Goal: Task Accomplishment & Management: Complete application form

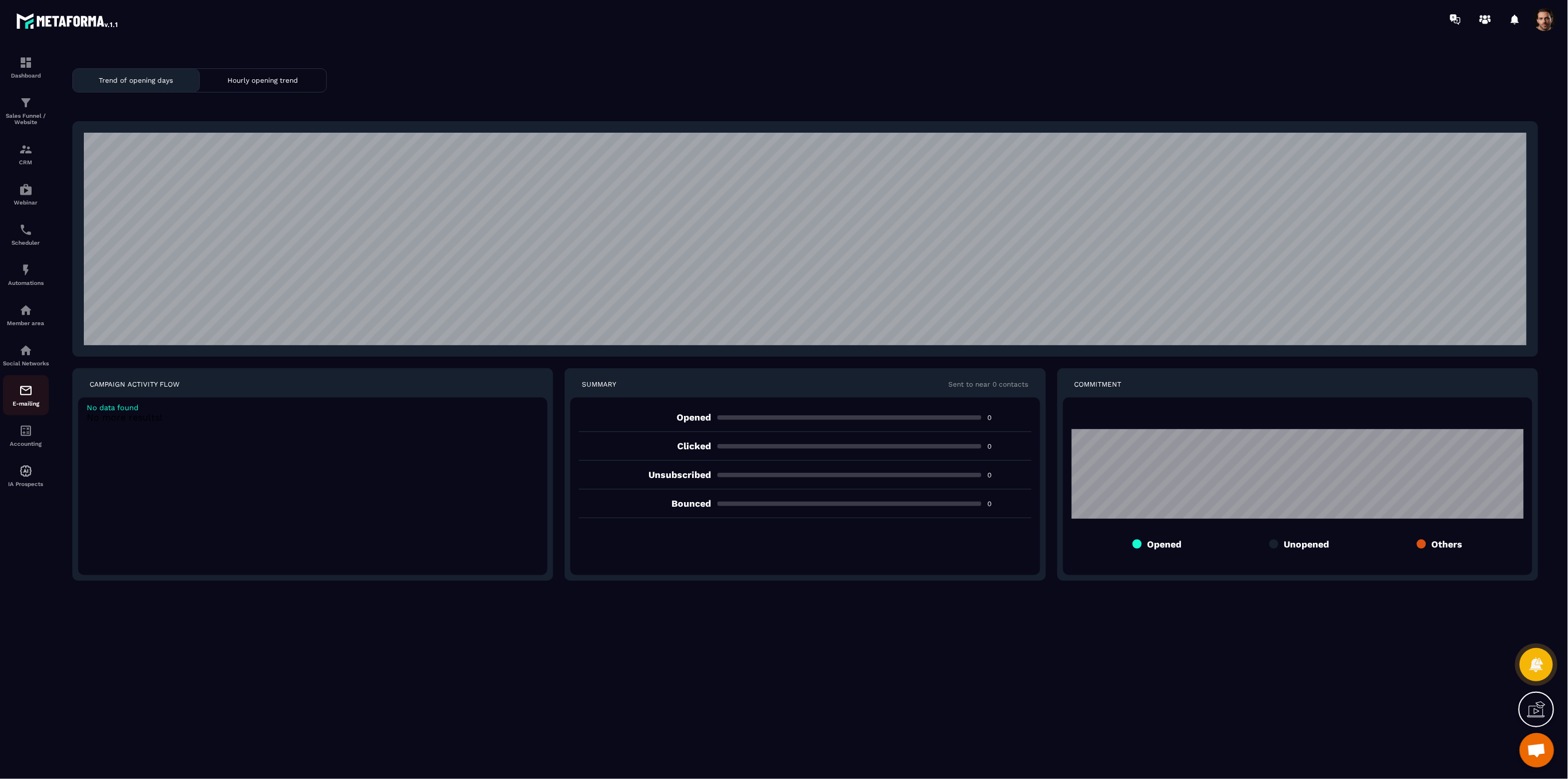
click at [28, 406] on div "E-mailing" at bounding box center [26, 395] width 46 height 23
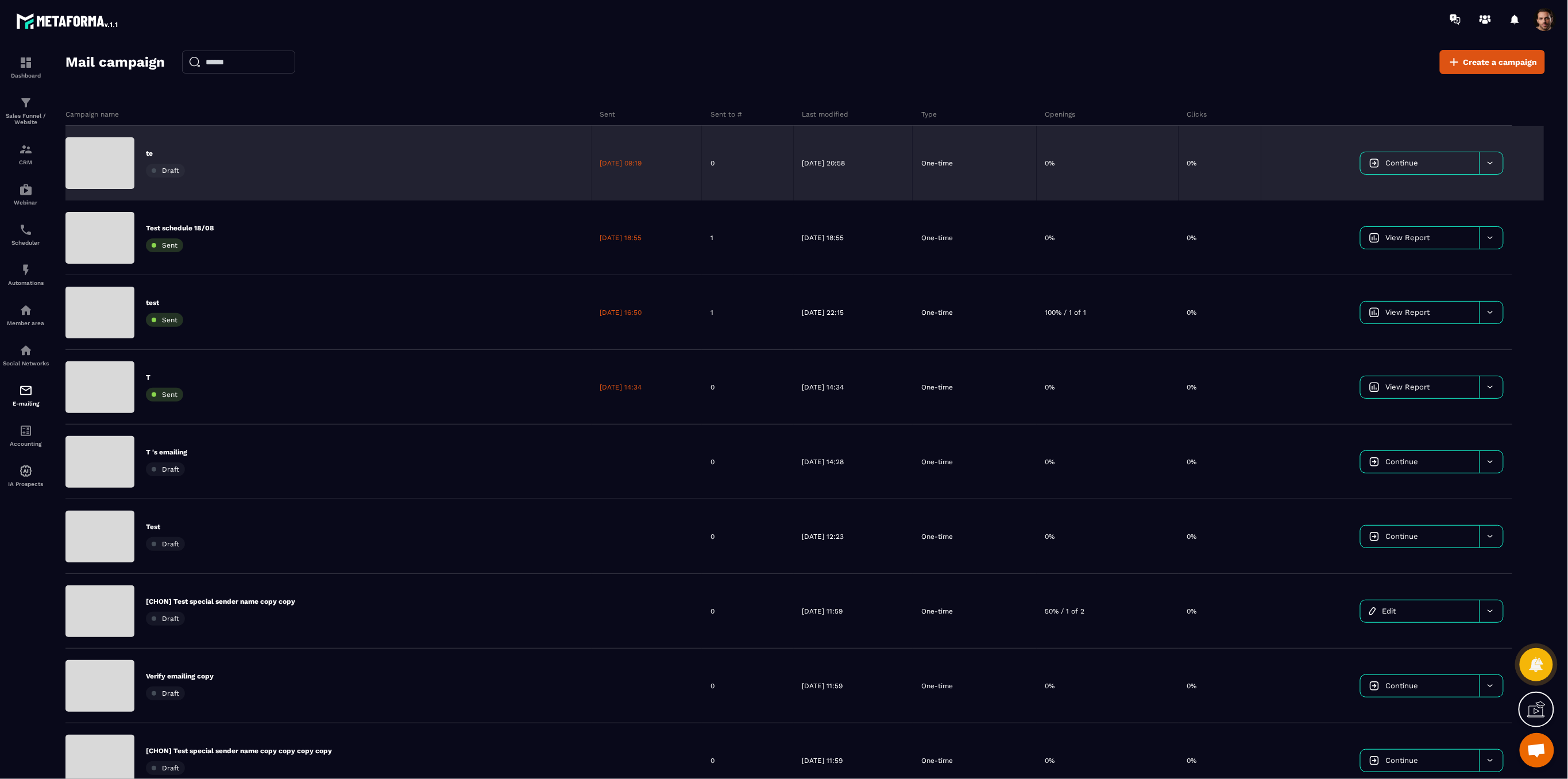
click at [221, 176] on div "te Draft" at bounding box center [328, 163] width 526 height 75
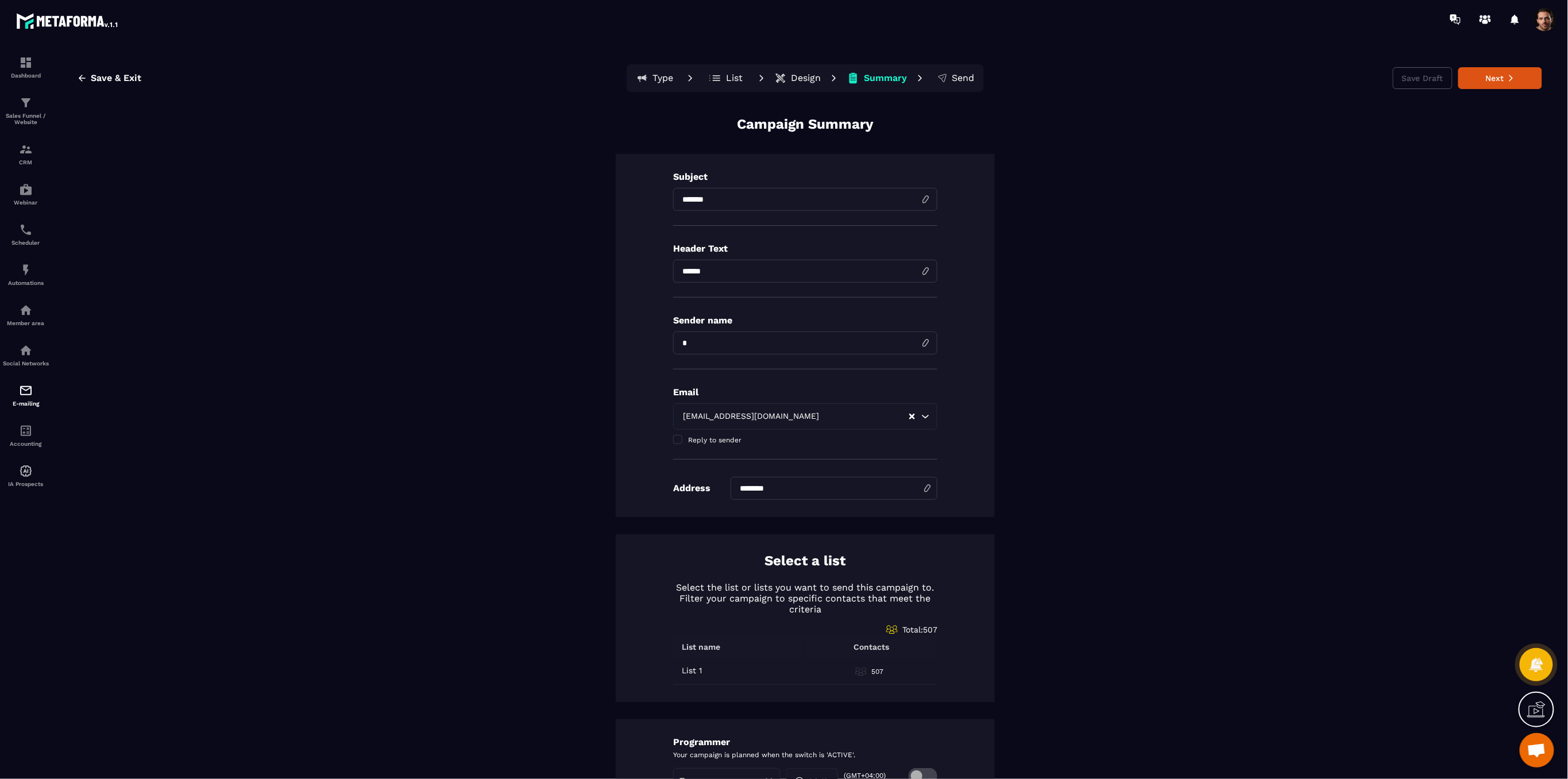
click at [793, 83] on p "Design" at bounding box center [806, 78] width 30 height 11
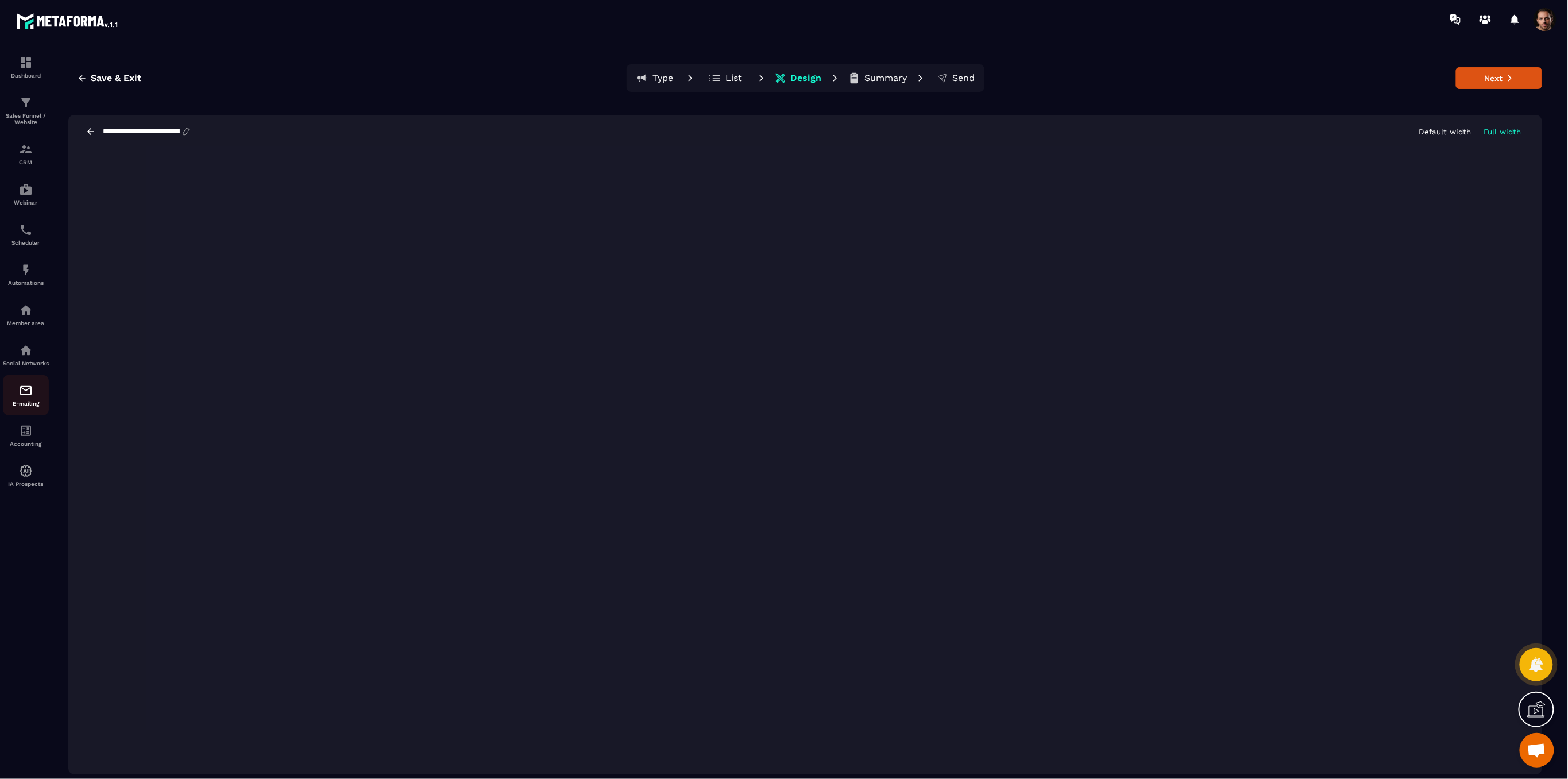
click at [24, 398] on img at bounding box center [26, 390] width 13 height 14
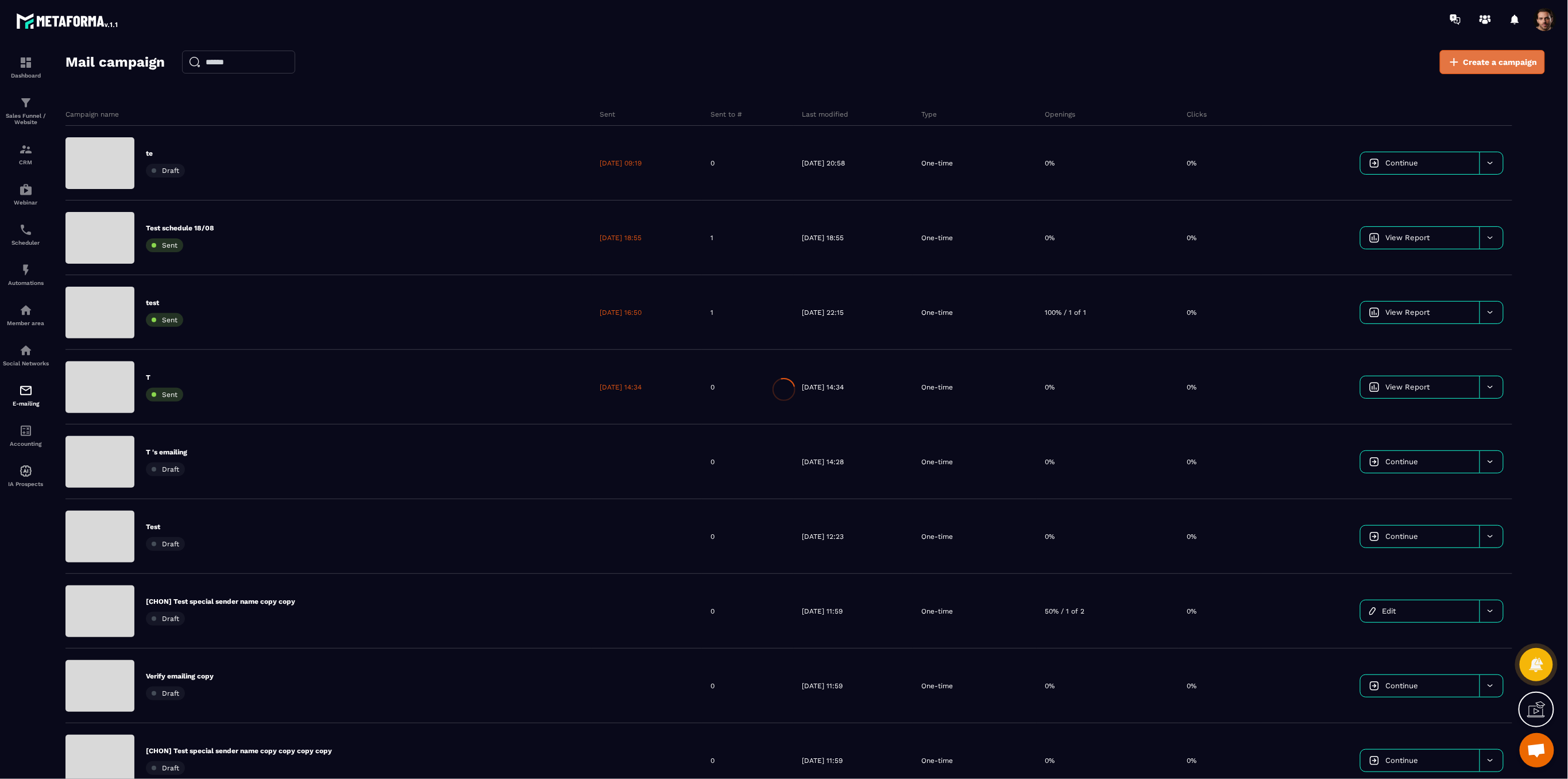
click at [1508, 68] on span "Create a campaign" at bounding box center [1501, 61] width 74 height 11
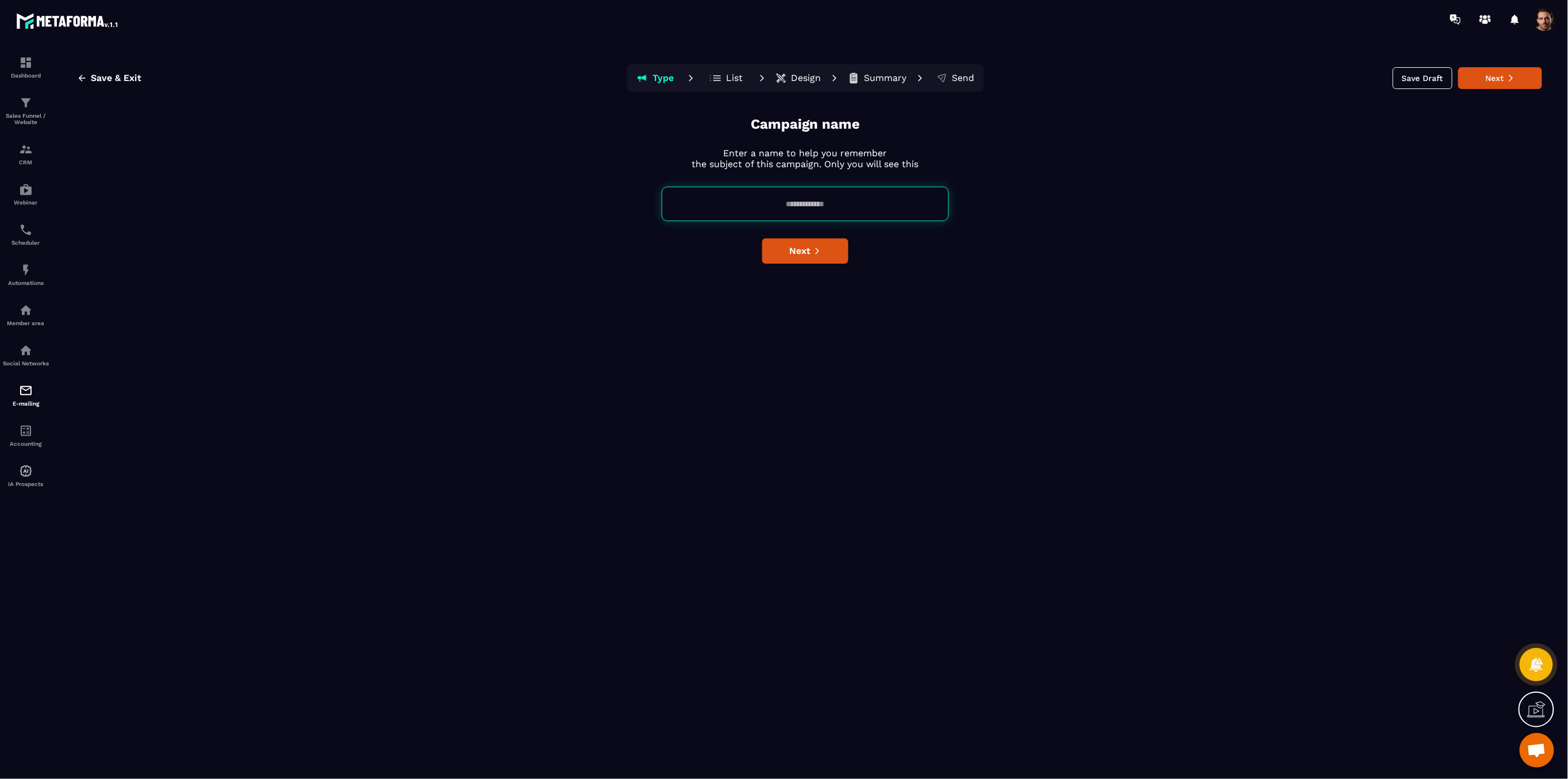
click at [809, 198] on input at bounding box center [805, 204] width 287 height 34
type input "*******"
click at [779, 259] on button "Next" at bounding box center [805, 250] width 86 height 25
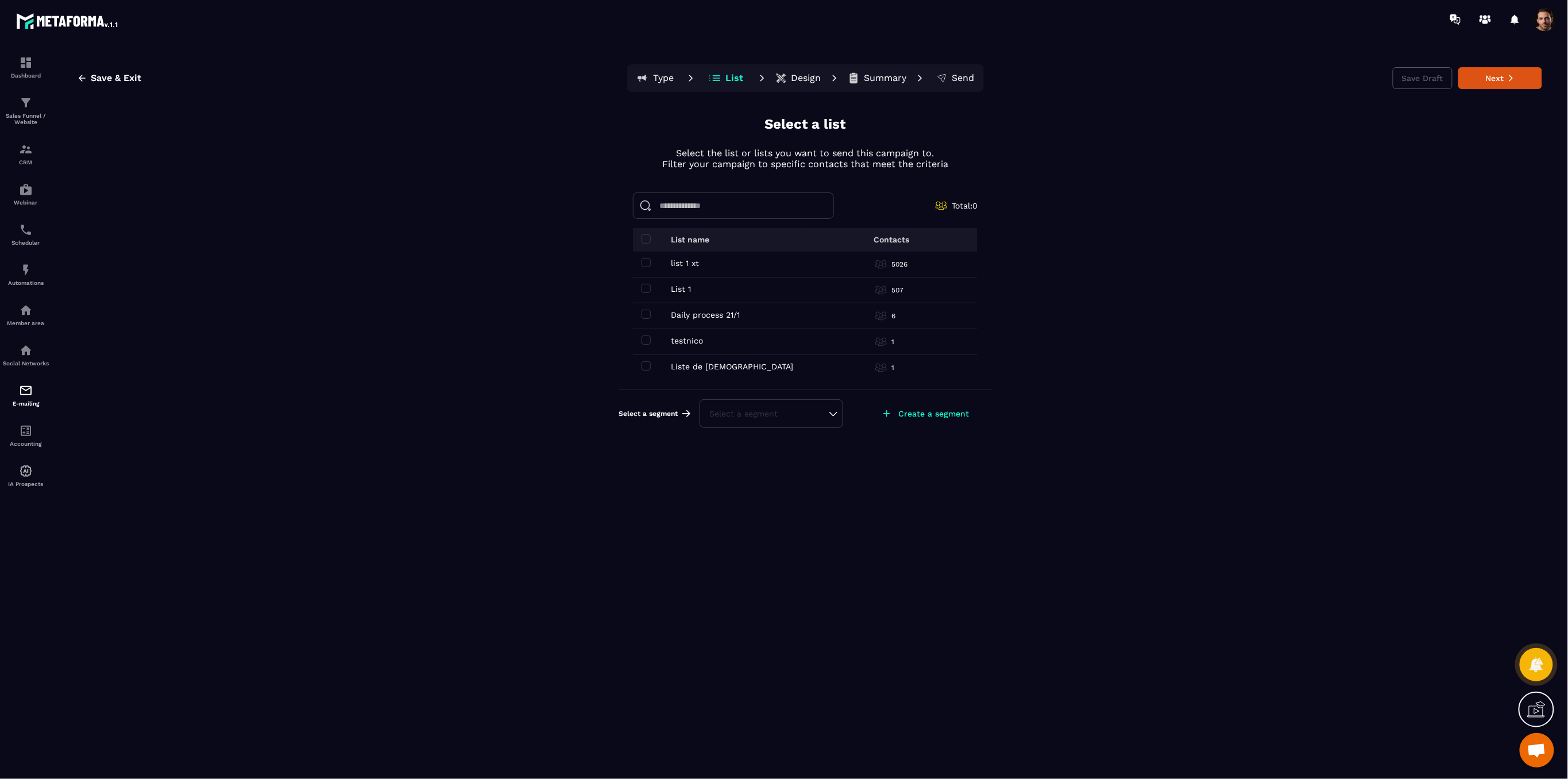
scroll to position [76, 0]
click at [649, 368] on span at bounding box center [646, 367] width 9 height 9
click at [1488, 64] on div "Save & Exit Type List Design Summary Send Save Draft Next" at bounding box center [805, 78] width 1474 height 28
click at [1480, 83] on button "Next" at bounding box center [1500, 78] width 84 height 22
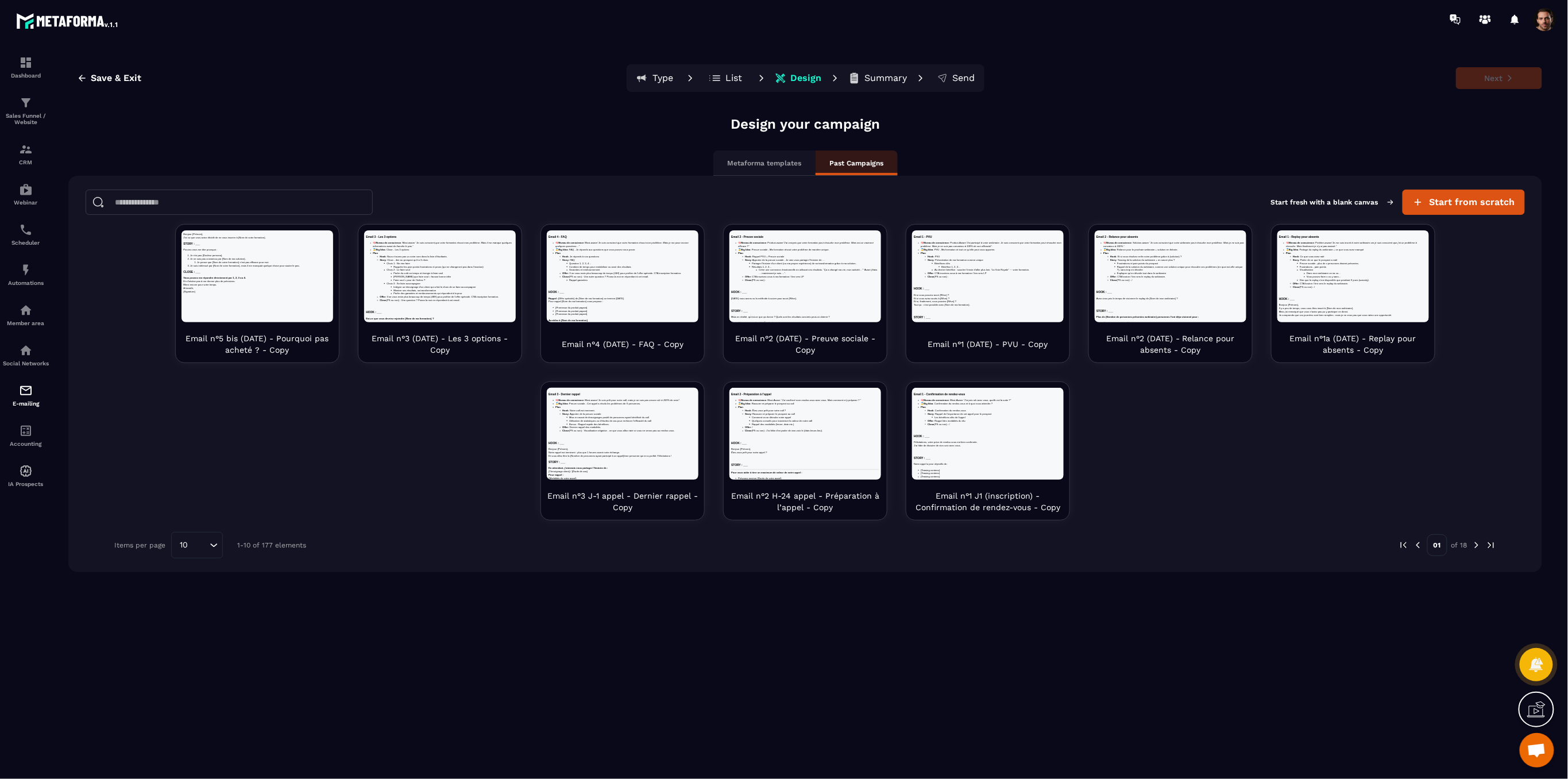
scroll to position [0, 0]
click at [1475, 544] on img at bounding box center [1476, 545] width 10 height 10
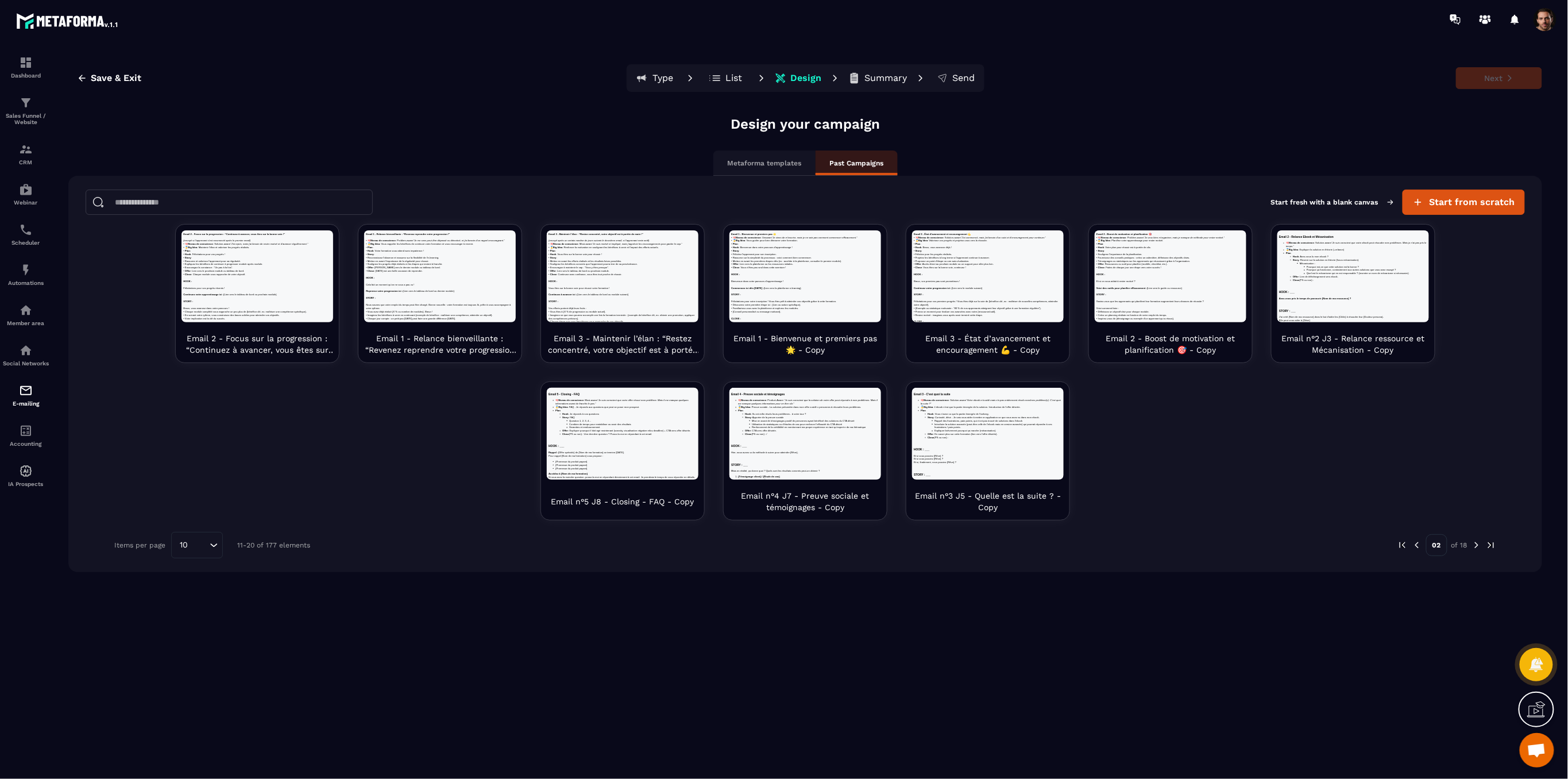
click at [1473, 544] on img at bounding box center [1476, 545] width 10 height 10
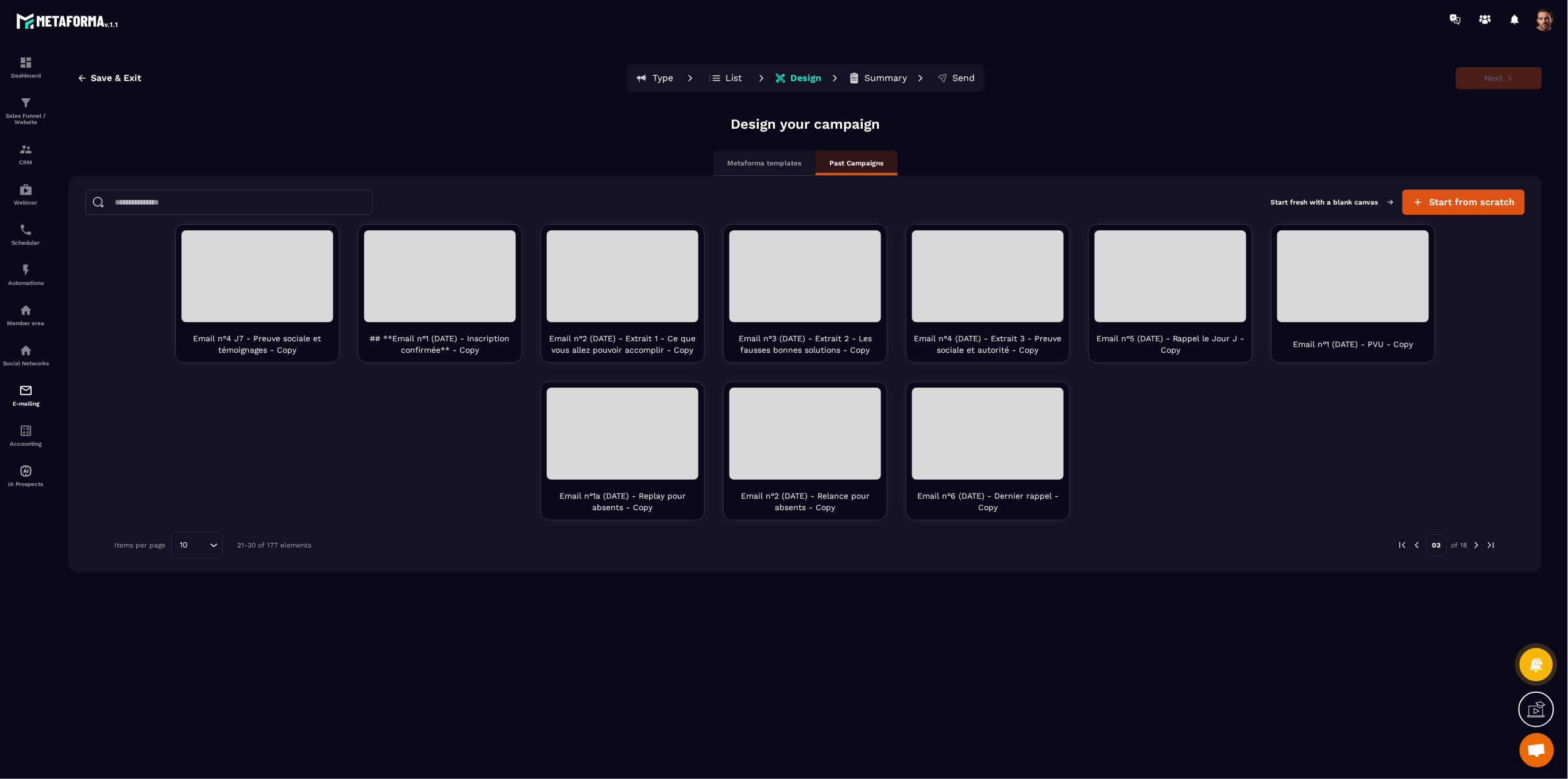
click at [1475, 544] on img at bounding box center [1476, 545] width 10 height 10
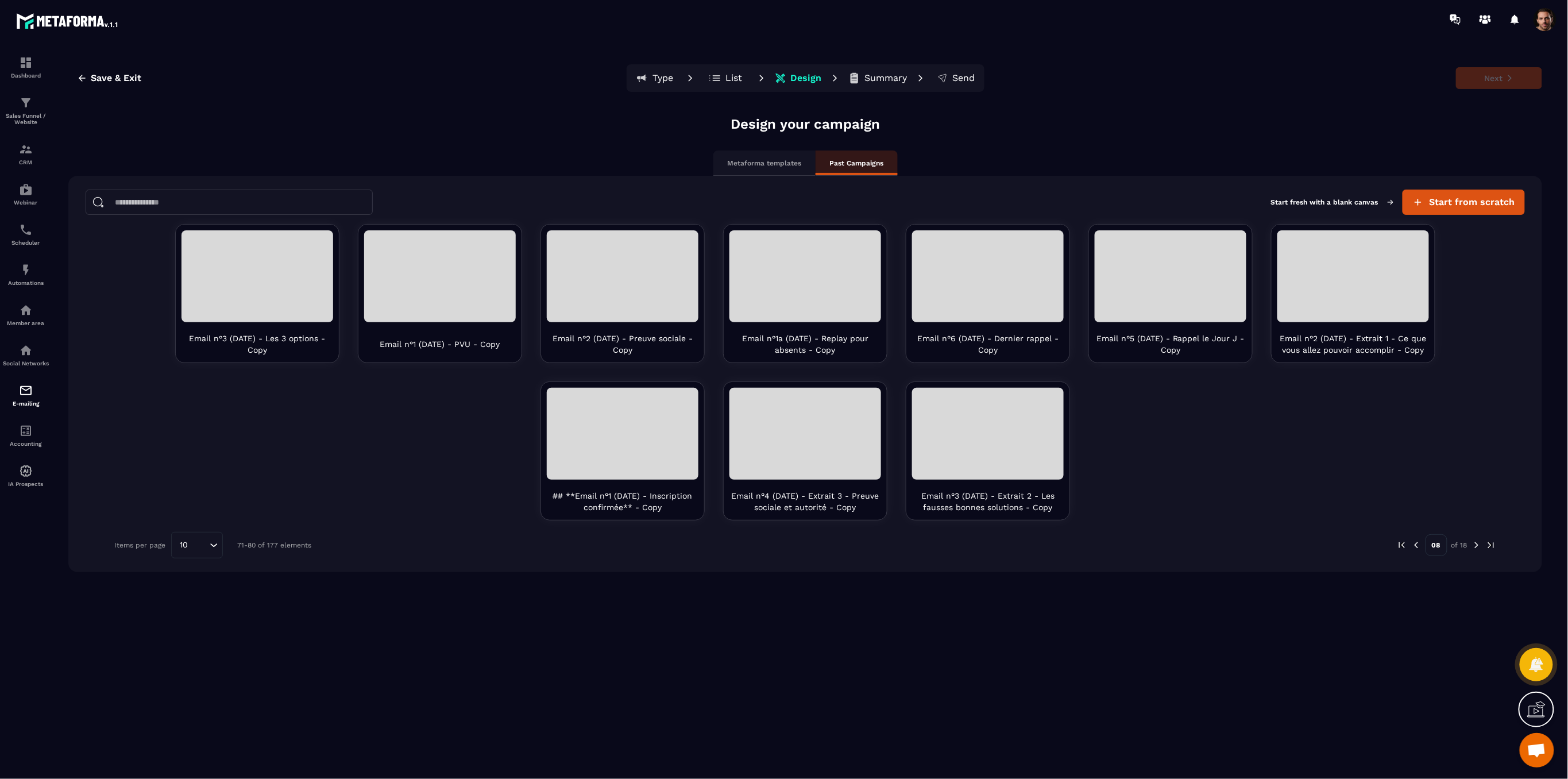
click at [1475, 544] on img at bounding box center [1476, 545] width 10 height 10
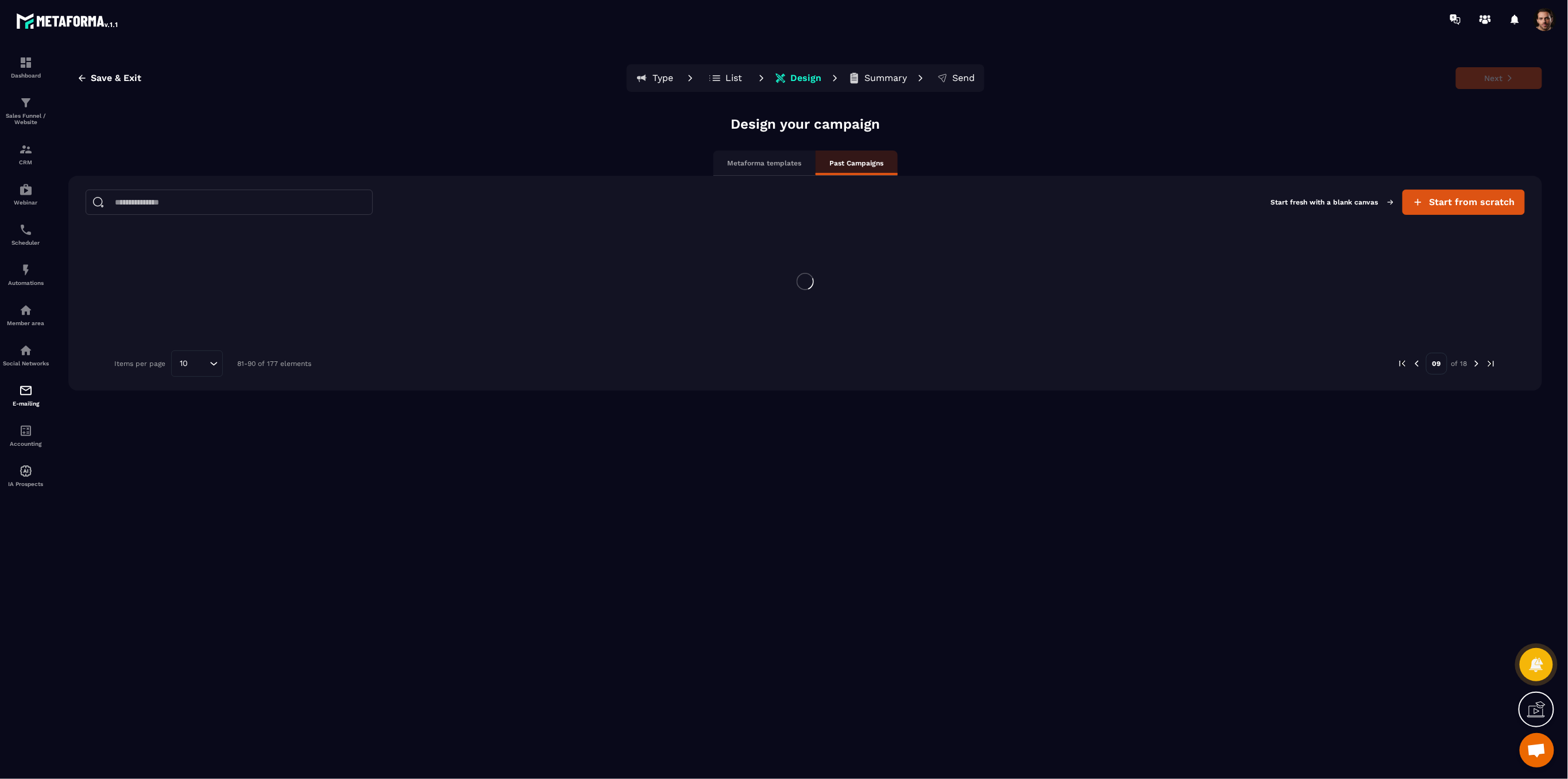
click at [1475, 544] on div "Design your campaign Metaforma templates Past Campaigns Start fresh with a blan…" at bounding box center [805, 444] width 1474 height 660
click at [1475, 544] on div "Design your campaign Metaforma templates Past Campaigns Start fresh with a blan…" at bounding box center [799, 444] width 1462 height 660
click at [1475, 369] on img at bounding box center [1479, 363] width 10 height 10
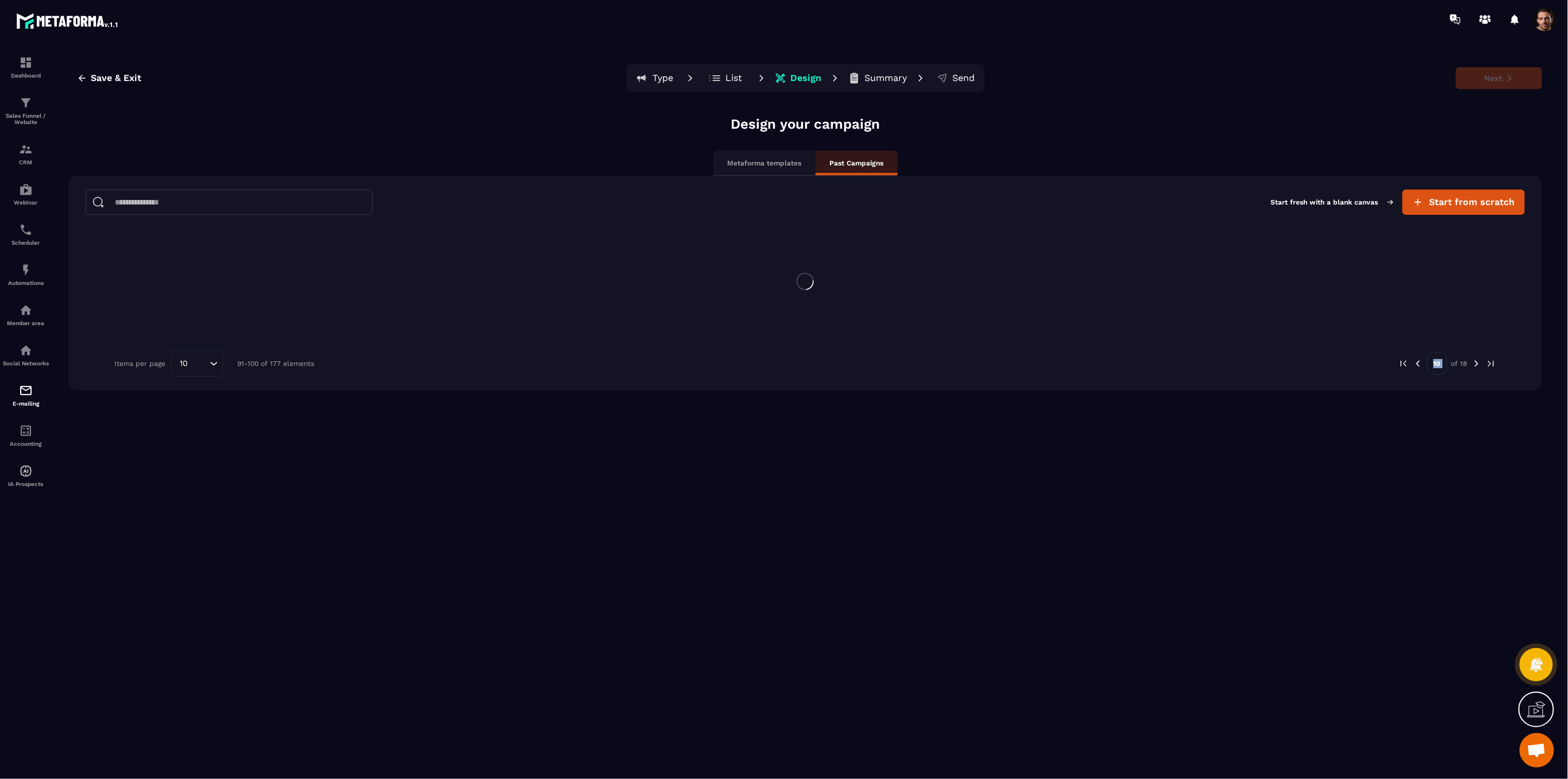
click at [1475, 544] on div "Design your campaign Metaforma templates Past Campaigns Start fresh with a blan…" at bounding box center [805, 444] width 1474 height 660
click at [1475, 544] on div "Design your campaign Metaforma templates Past Campaigns Start fresh with a blan…" at bounding box center [799, 444] width 1462 height 660
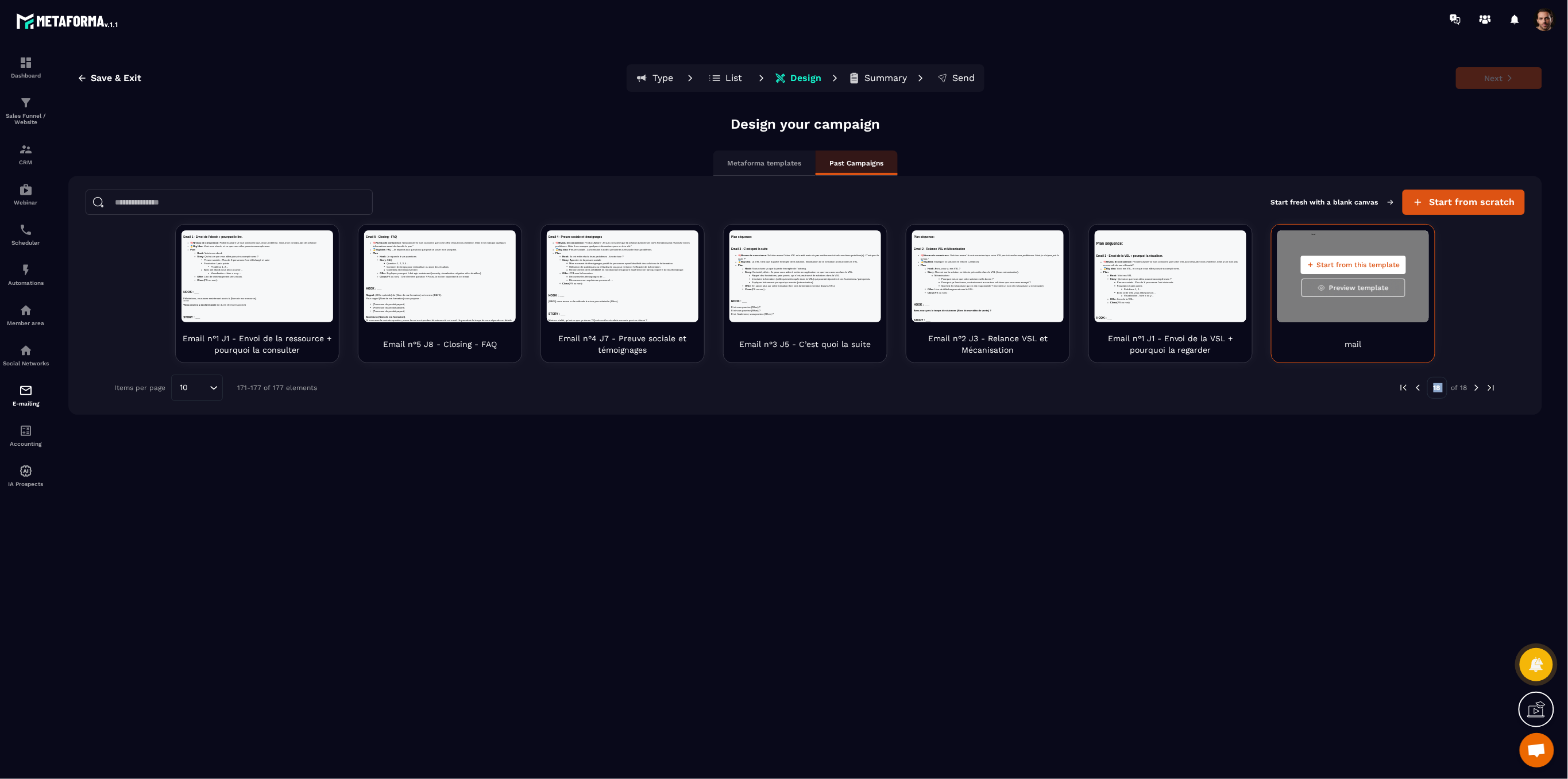
click at [1365, 314] on div "Start from this template Preview template" at bounding box center [1353, 276] width 152 height 92
click at [1361, 261] on span "Start from this template" at bounding box center [1358, 265] width 83 height 9
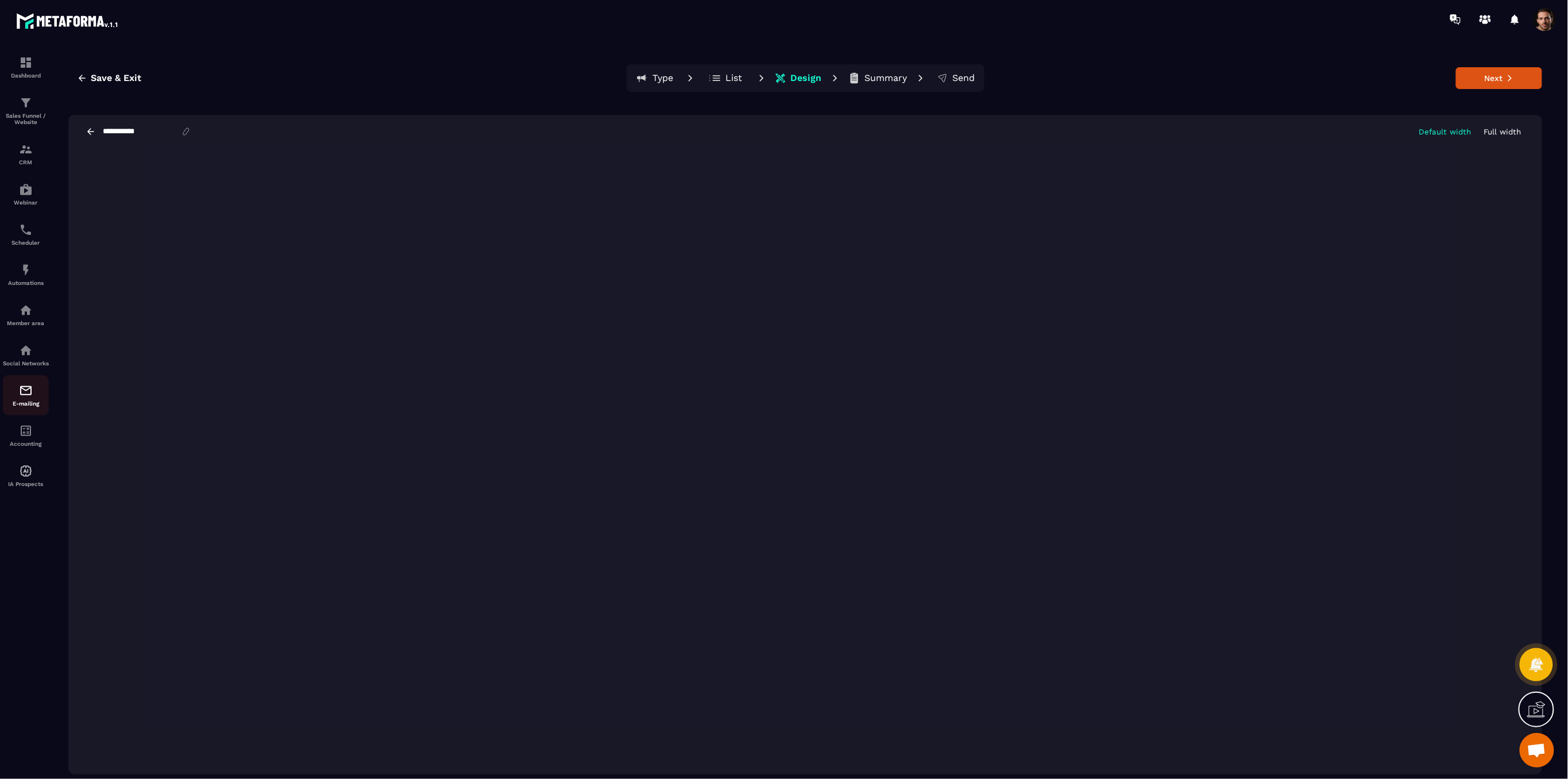
click at [24, 398] on img at bounding box center [26, 390] width 13 height 14
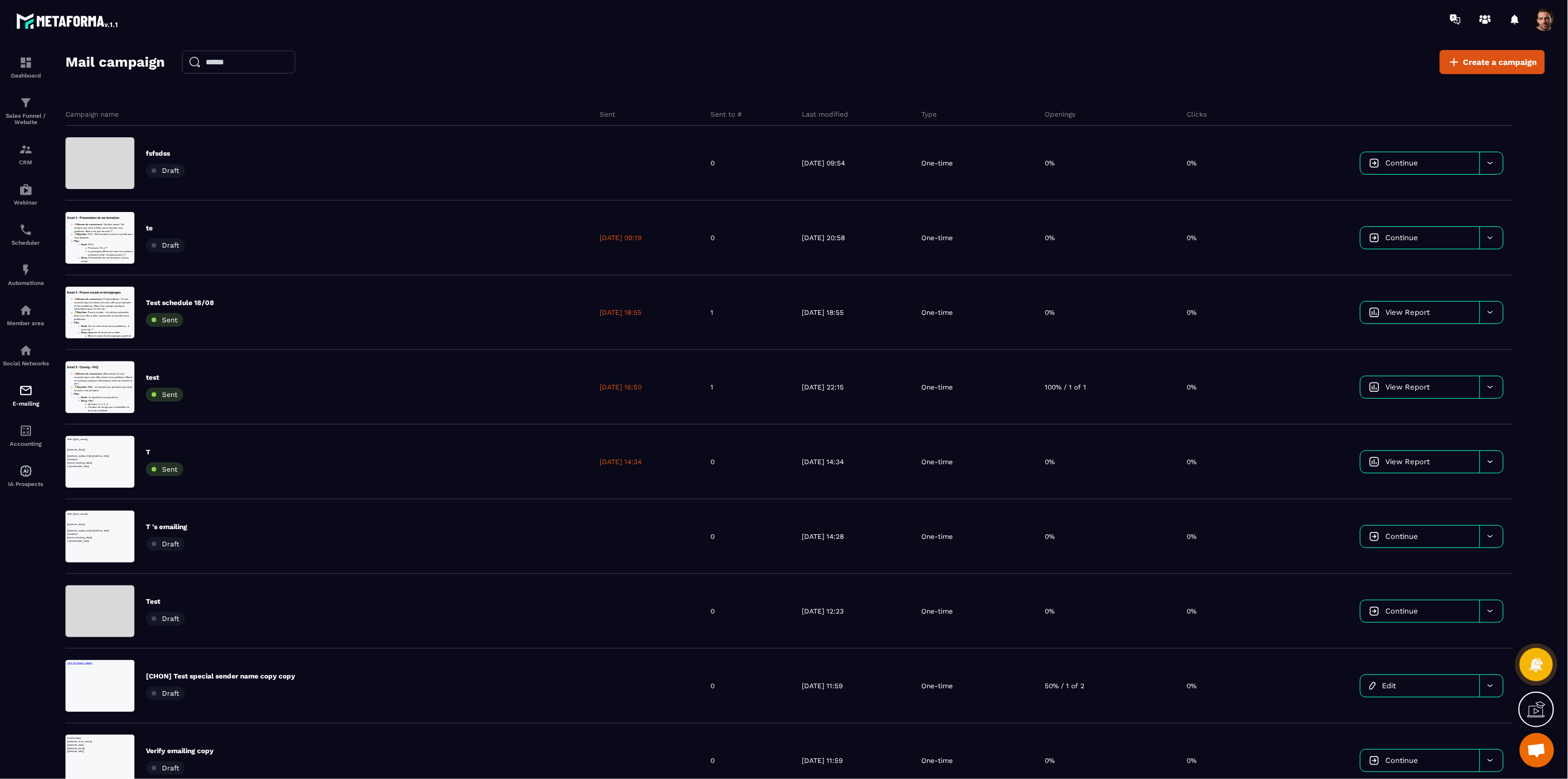
click at [1547, 18] on span at bounding box center [1545, 20] width 23 height 23
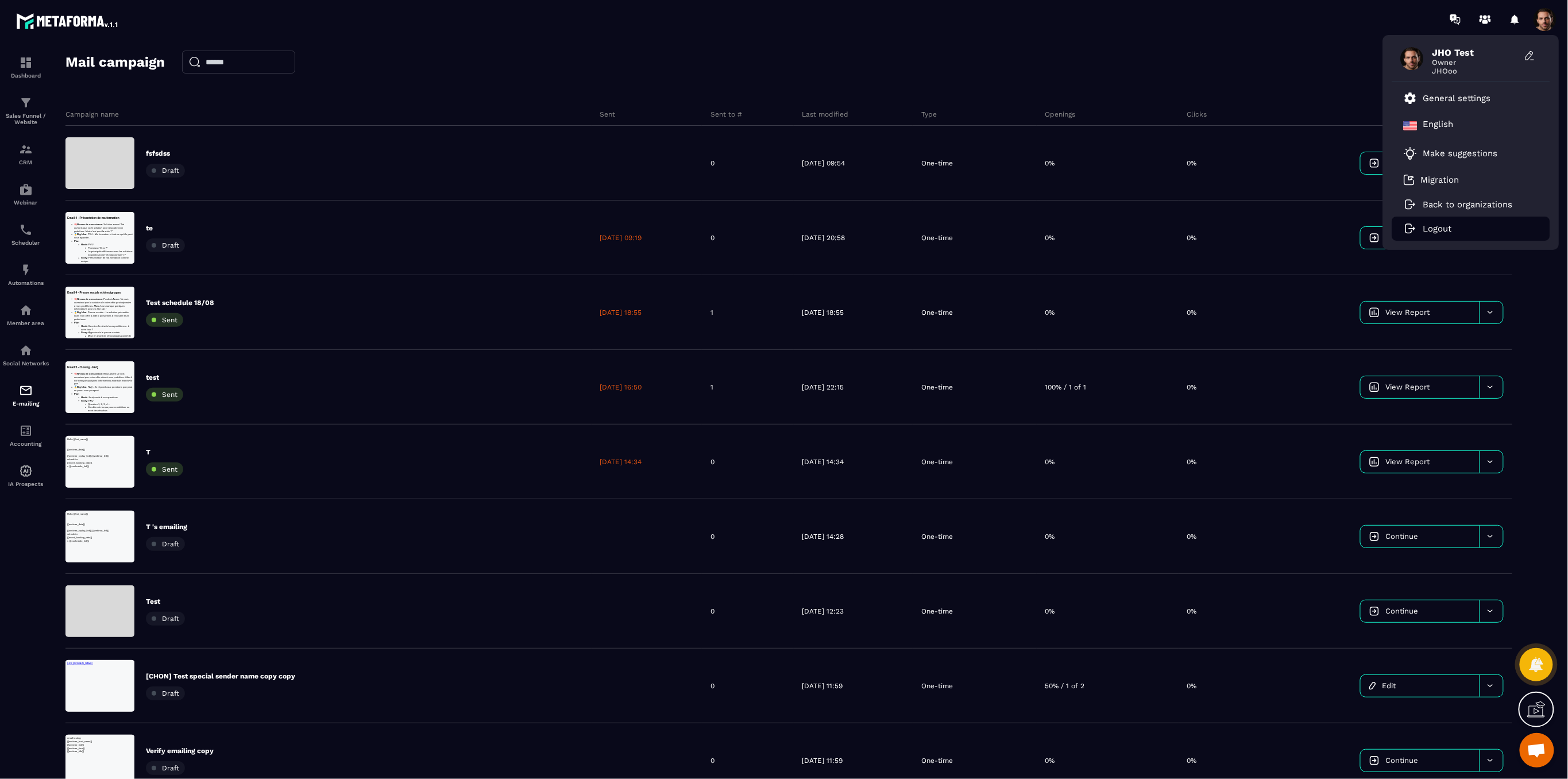
click at [1434, 234] on li "Logout" at bounding box center [1471, 229] width 158 height 24
